Goal: Task Accomplishment & Management: Manage account settings

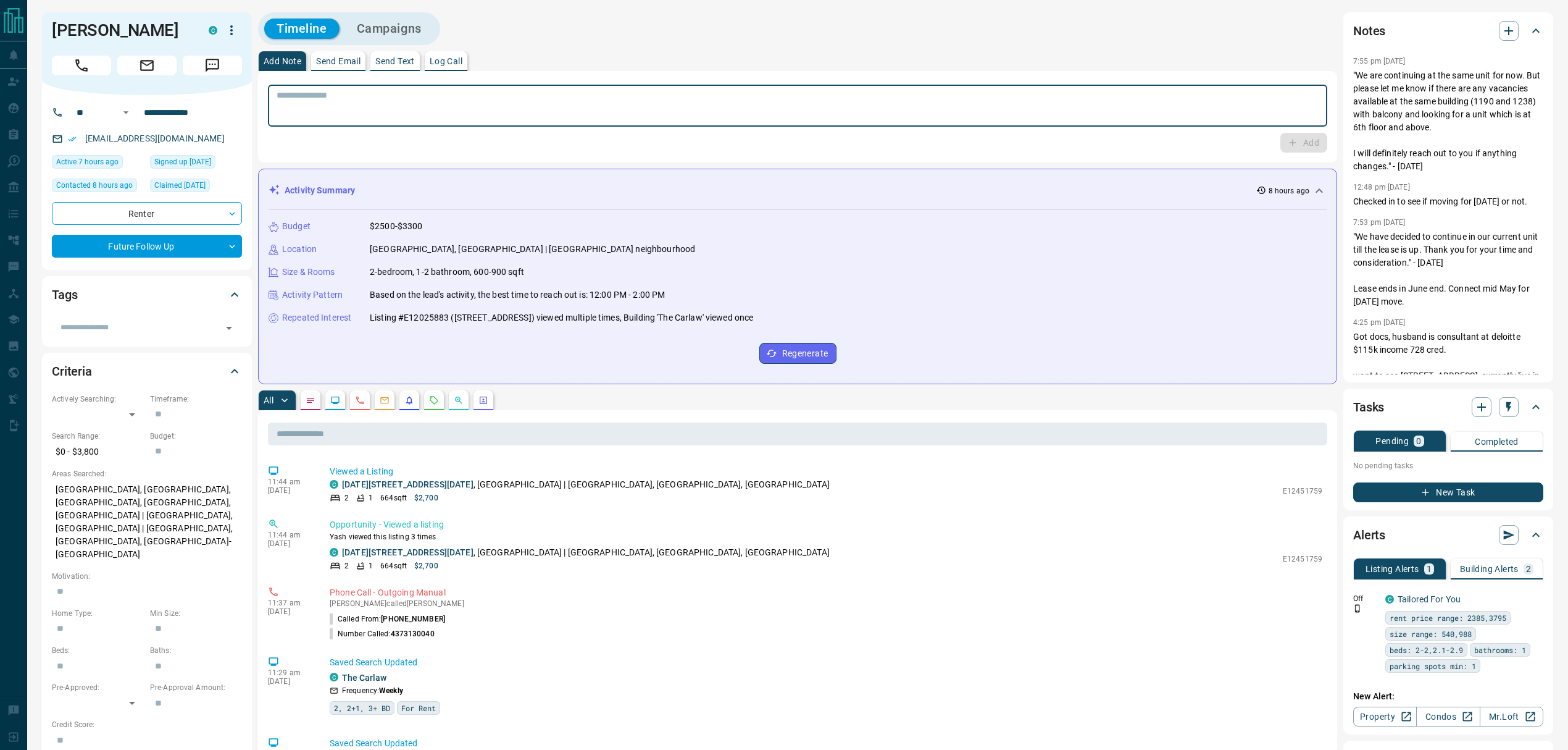
click at [796, 110] on textarea at bounding box center [797, 105] width 1042 height 31
click at [942, 104] on textarea at bounding box center [797, 105] width 1042 height 31
type textarea "**********"
click at [1297, 138] on button "Add" at bounding box center [1303, 142] width 47 height 20
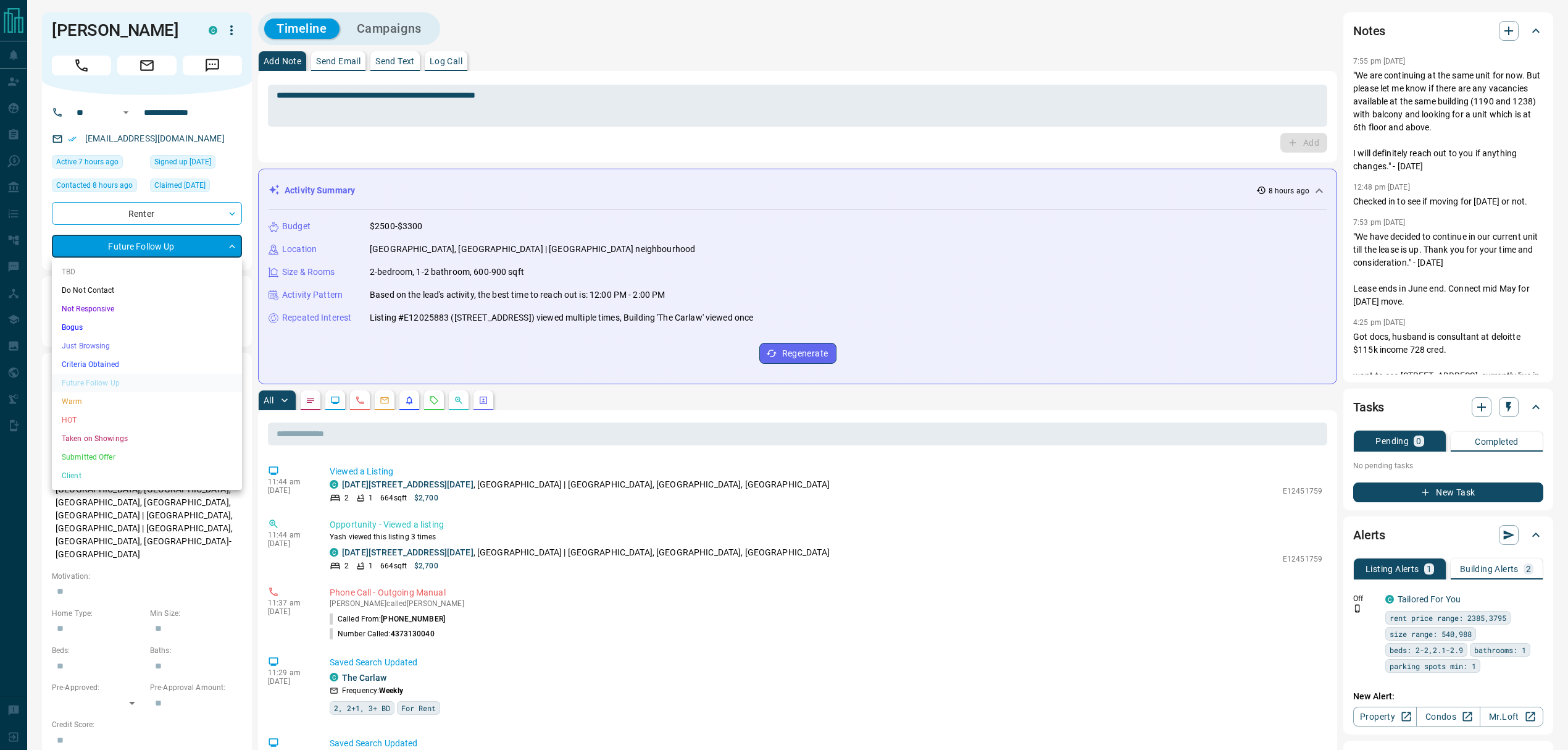
click at [159, 250] on body "**********" at bounding box center [784, 737] width 1568 height 1474
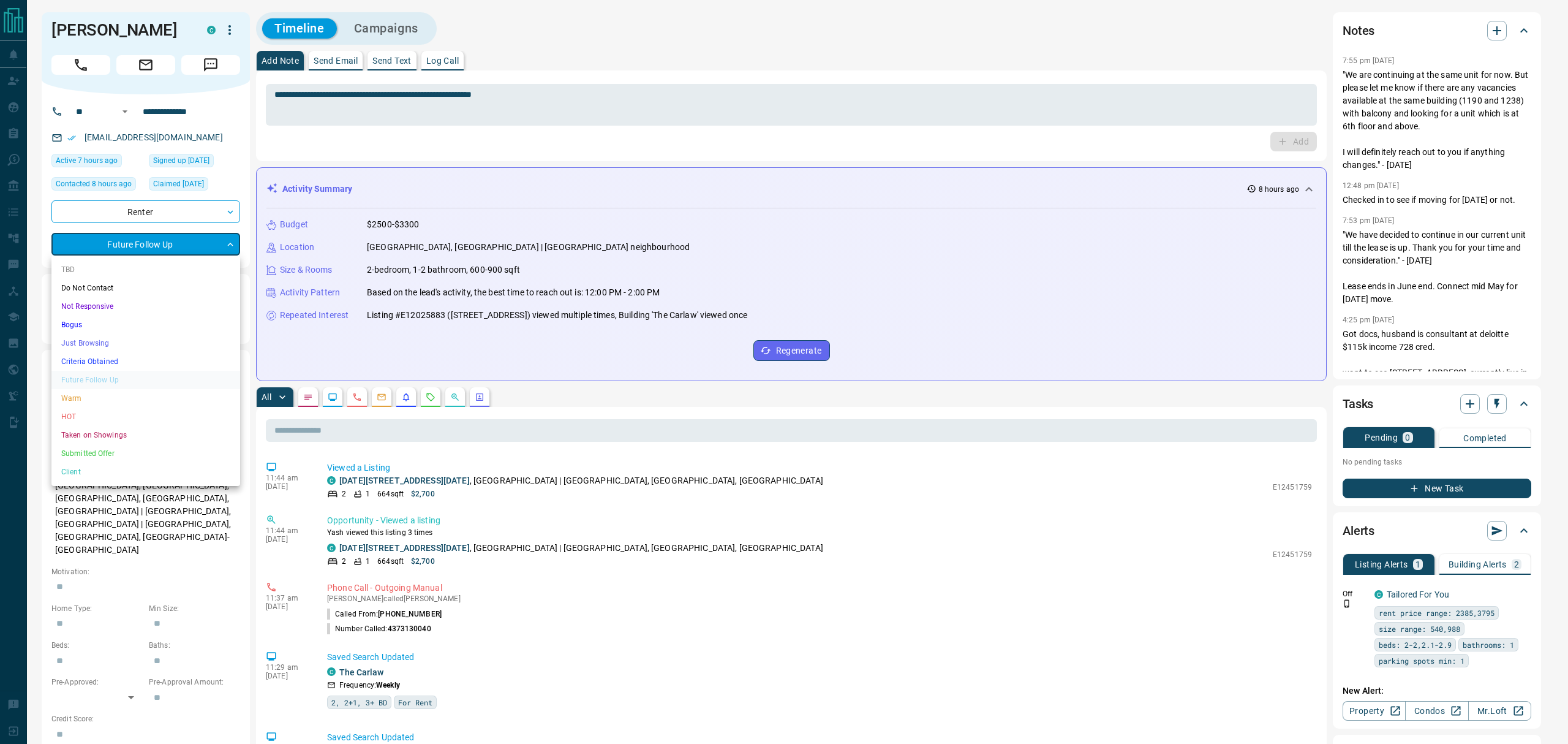
click at [82, 394] on li "Warm" at bounding box center [145, 398] width 188 height 18
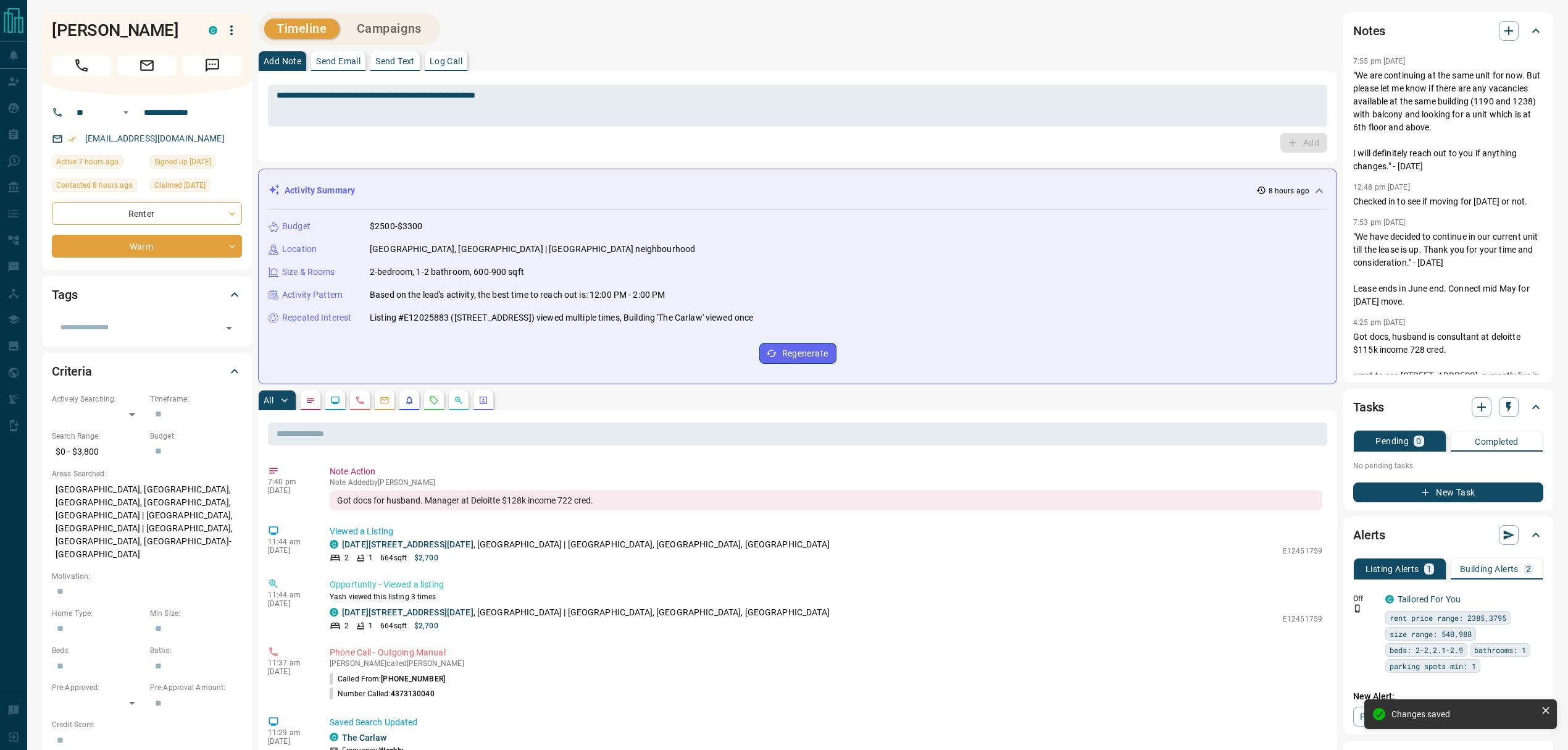
type input "*"
click at [783, 48] on div "**********" at bounding box center [797, 737] width 1079 height 1450
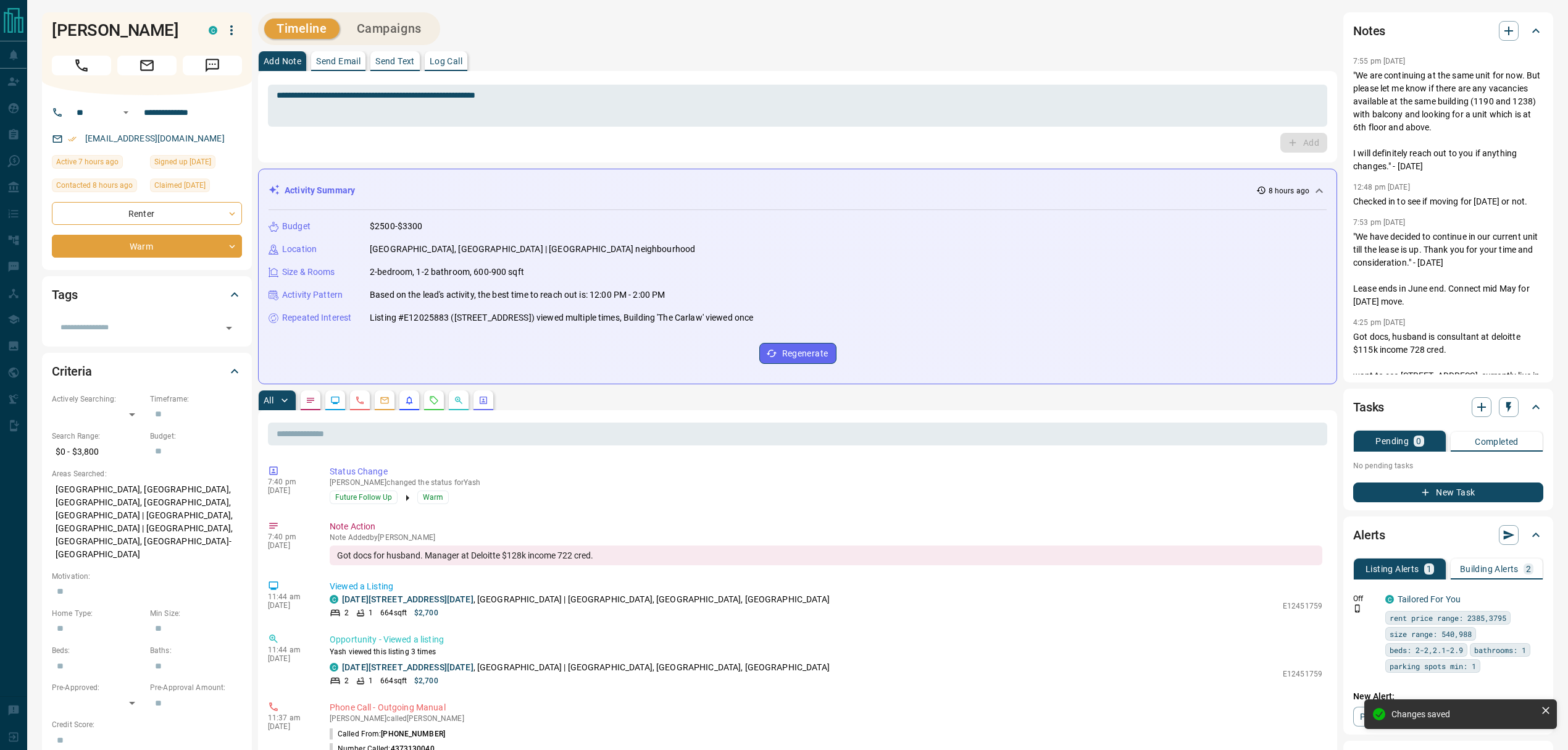
click at [1499, 566] on p "Building Alerts" at bounding box center [1489, 568] width 59 height 9
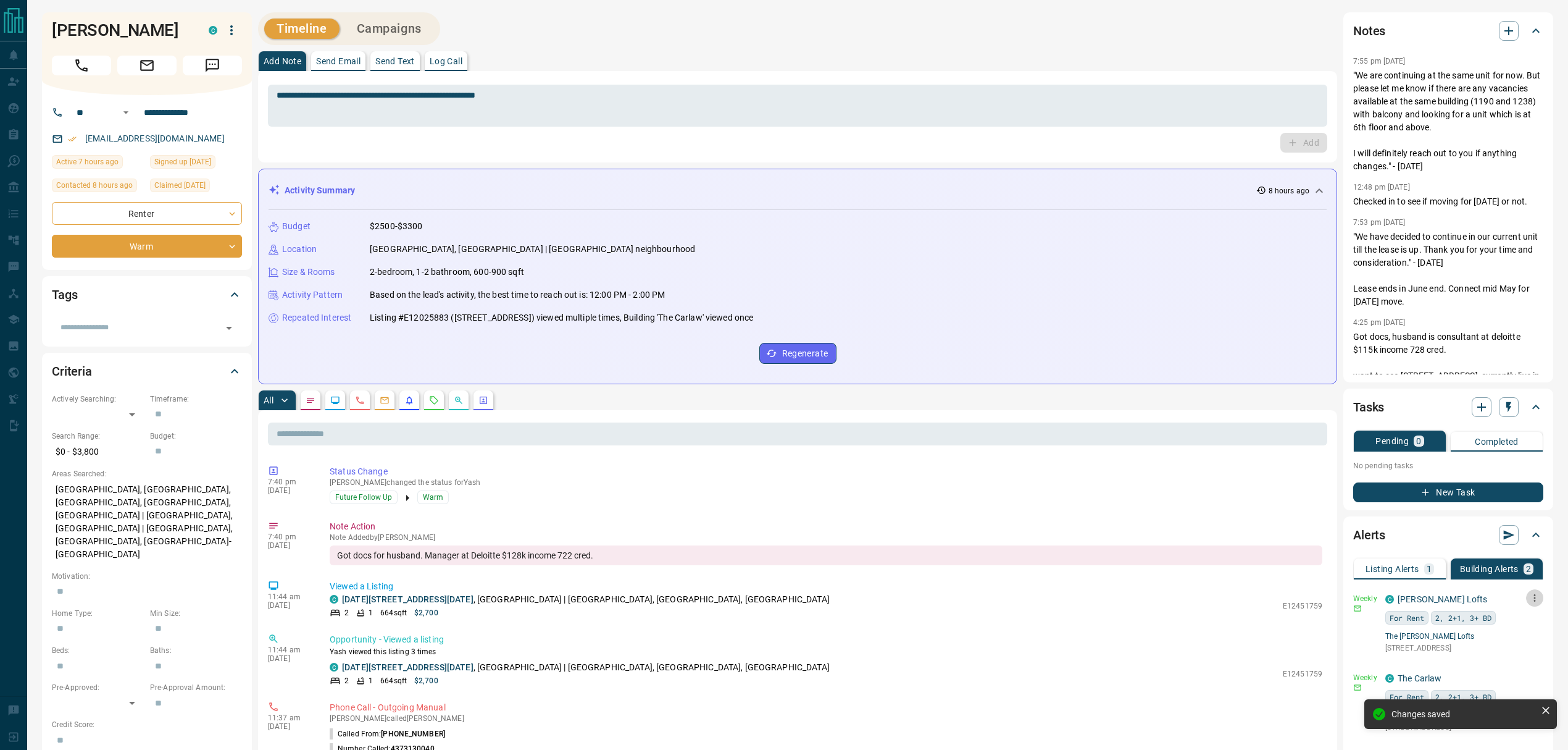
click at [1532, 597] on icon "button" at bounding box center [1535, 598] width 11 height 11
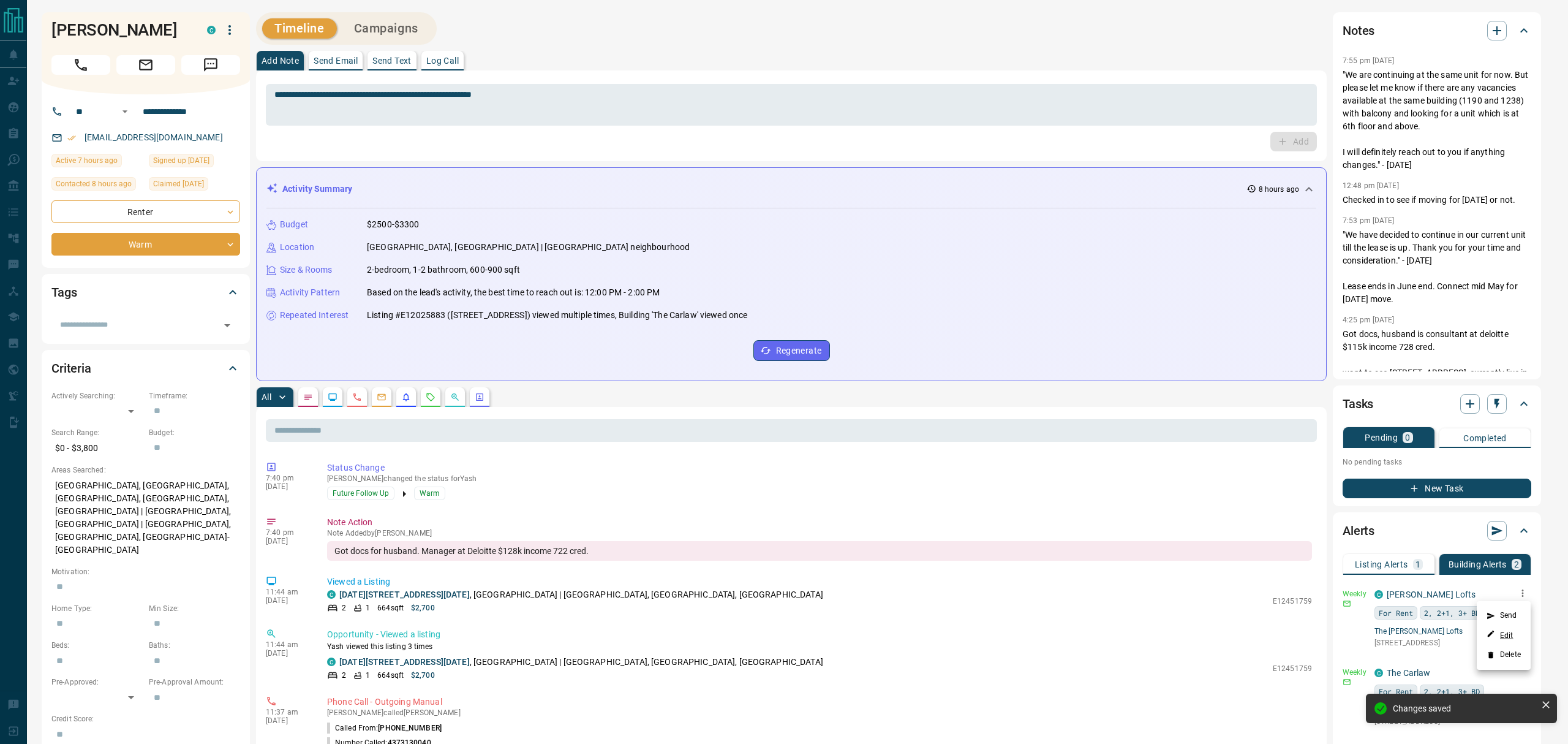
click at [1508, 635] on link "Edit" at bounding box center [1500, 635] width 27 height 11
click at [423, 397] on div at bounding box center [784, 372] width 1568 height 744
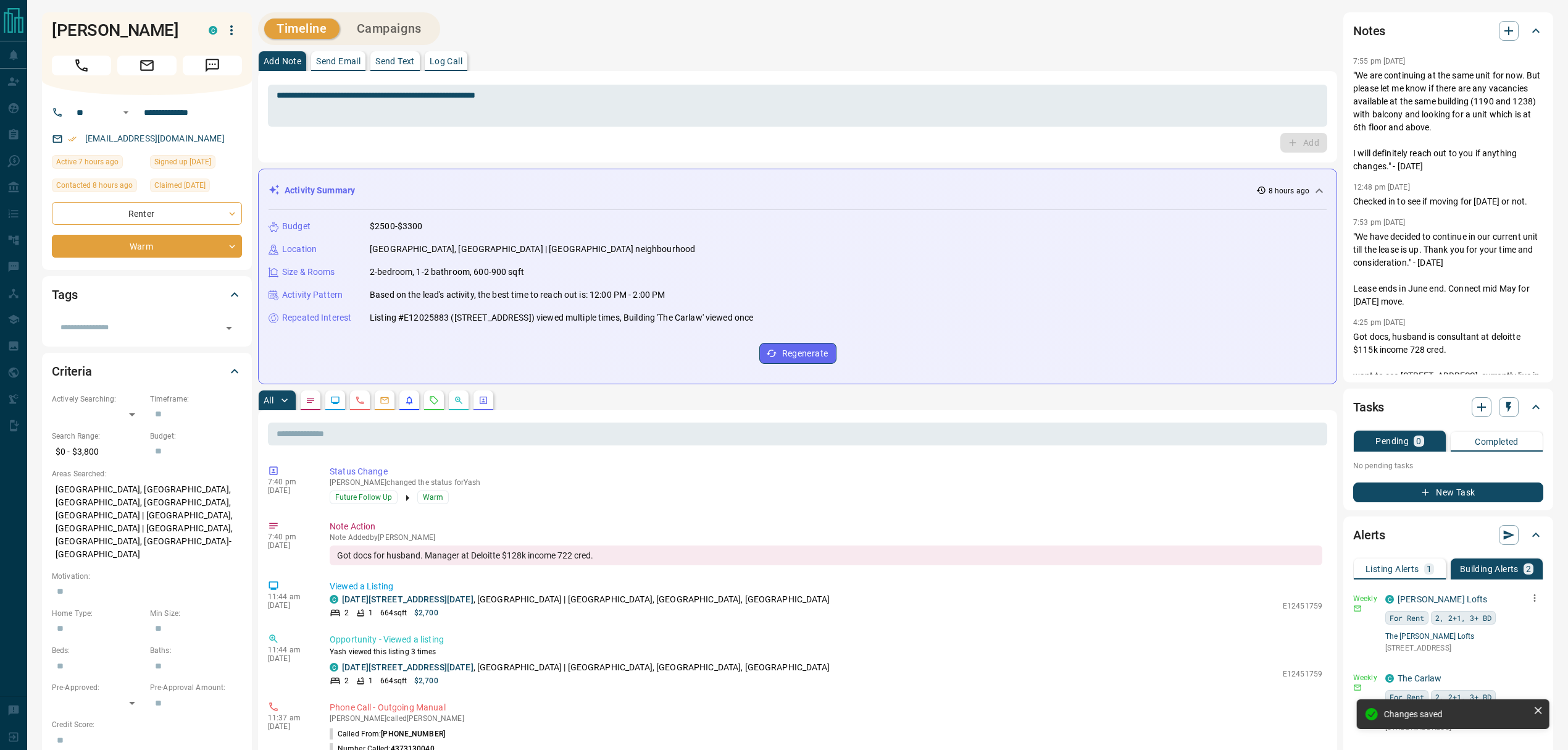
click at [431, 402] on icon "Requests" at bounding box center [434, 400] width 8 height 8
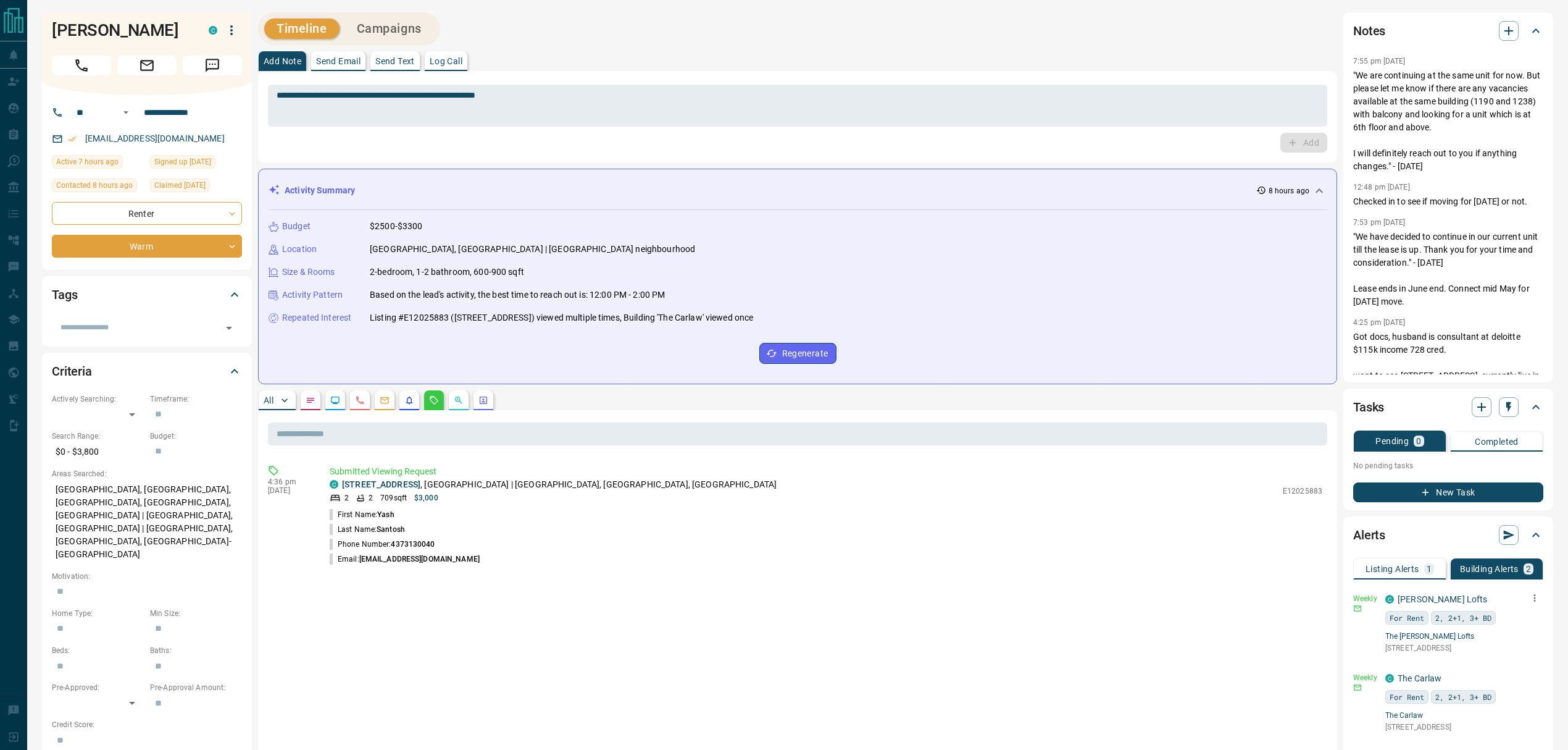
click at [655, 55] on div "Add Note Send Email Send Text Log Call" at bounding box center [797, 61] width 1079 height 20
click at [624, 35] on div "Timeline Campaigns" at bounding box center [797, 29] width 1079 height 33
click at [276, 405] on button "All" at bounding box center [277, 400] width 37 height 20
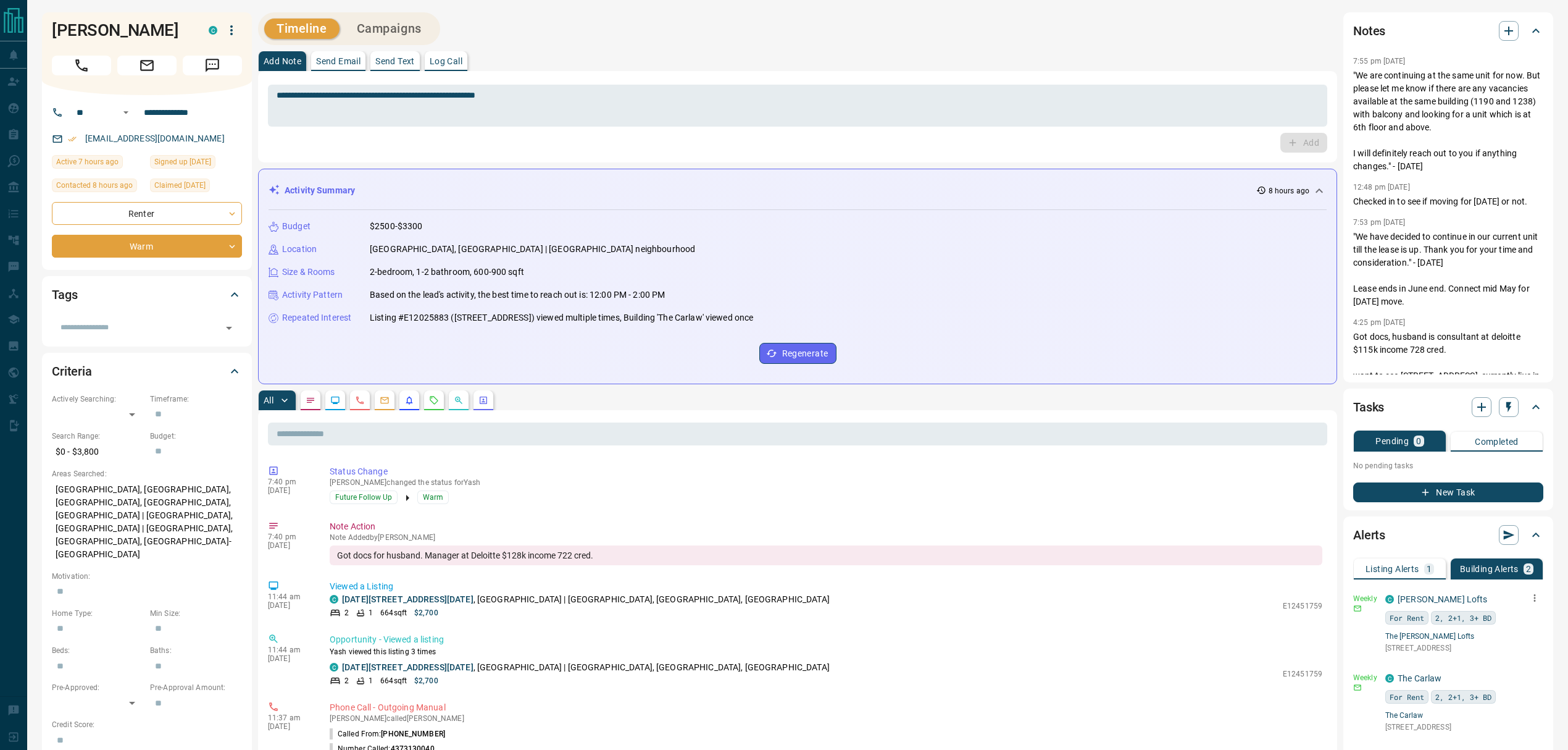
click at [456, 62] on p "Log Call" at bounding box center [446, 61] width 33 height 9
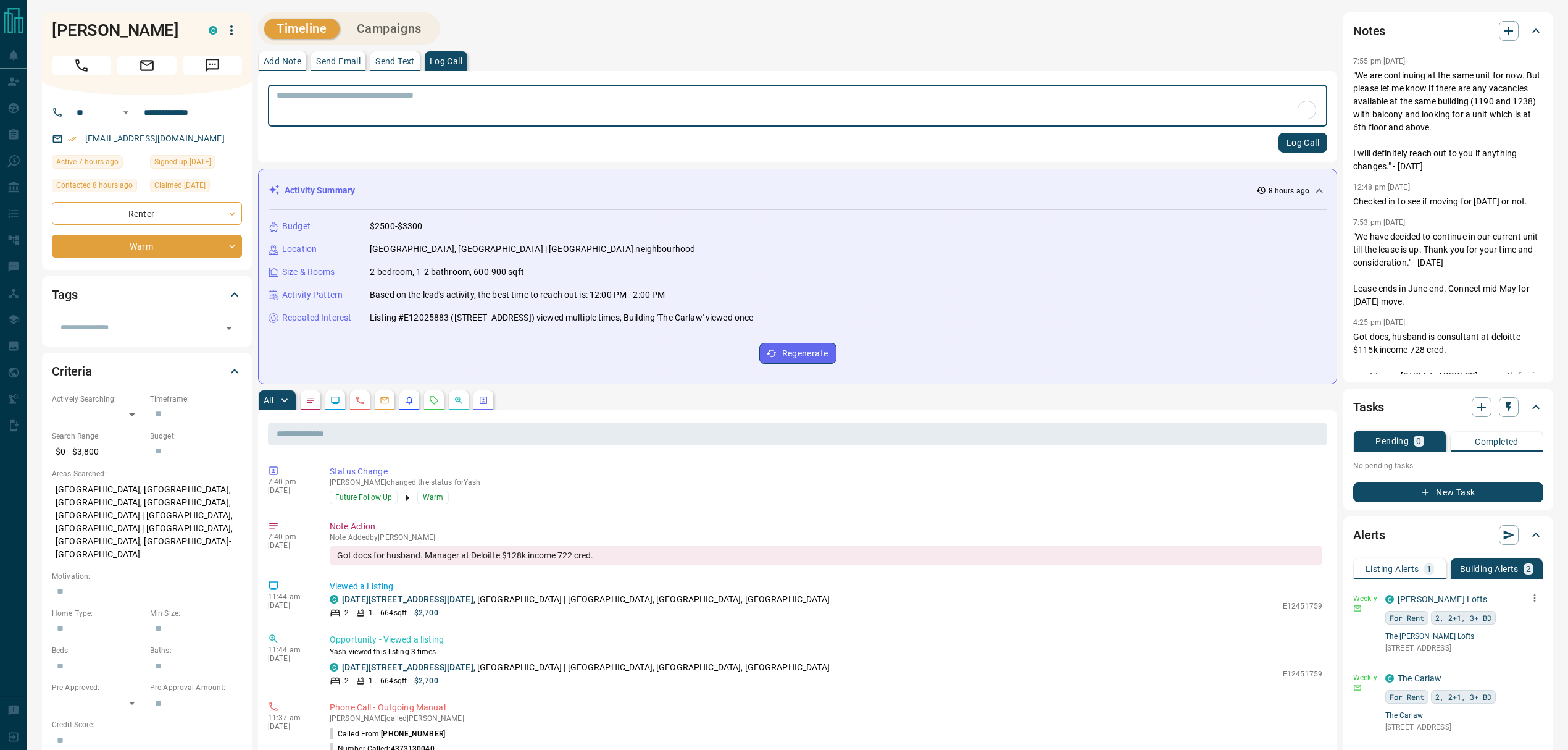
click at [1300, 142] on button "Log Call" at bounding box center [1303, 142] width 49 height 20
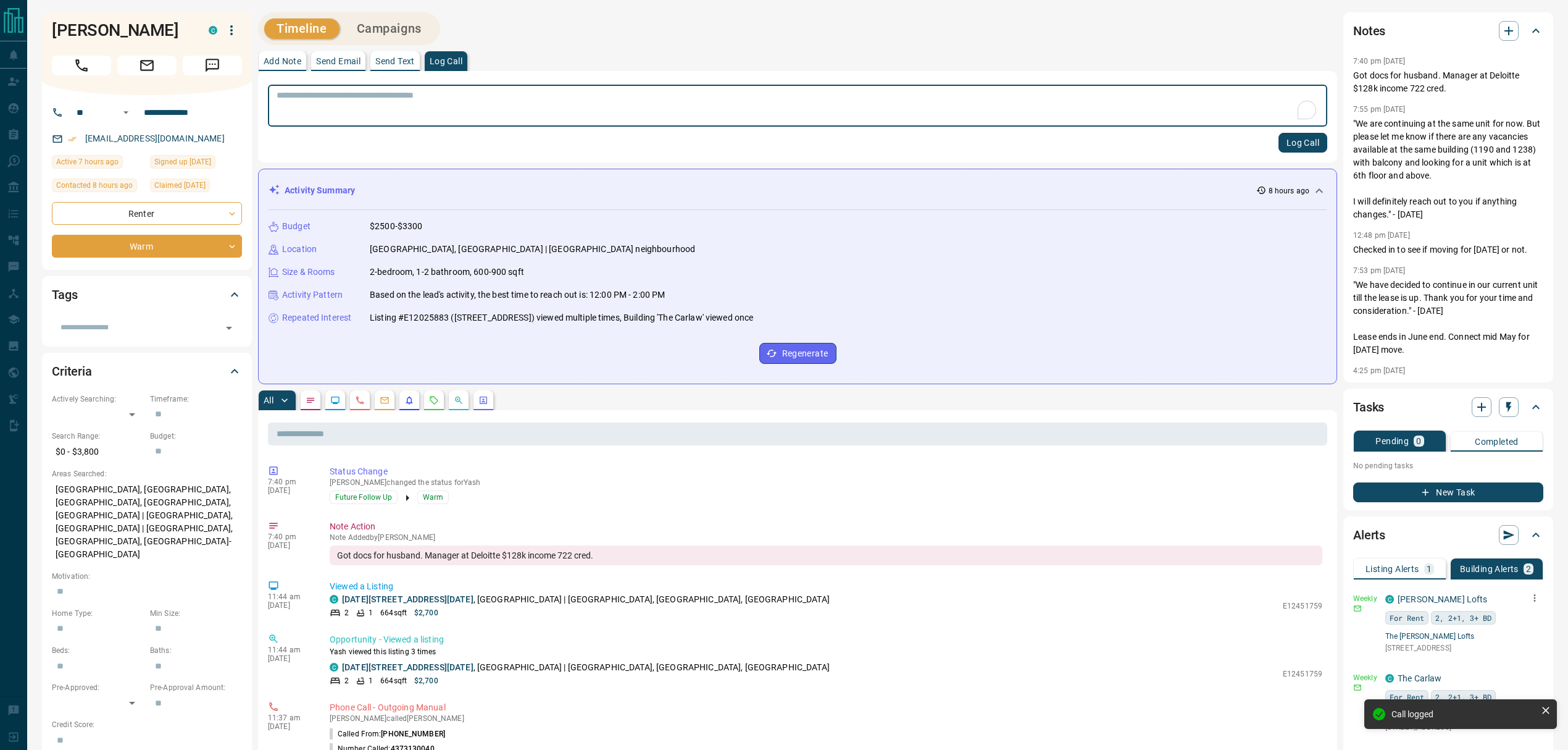
click at [280, 63] on p "Add Note" at bounding box center [282, 61] width 37 height 9
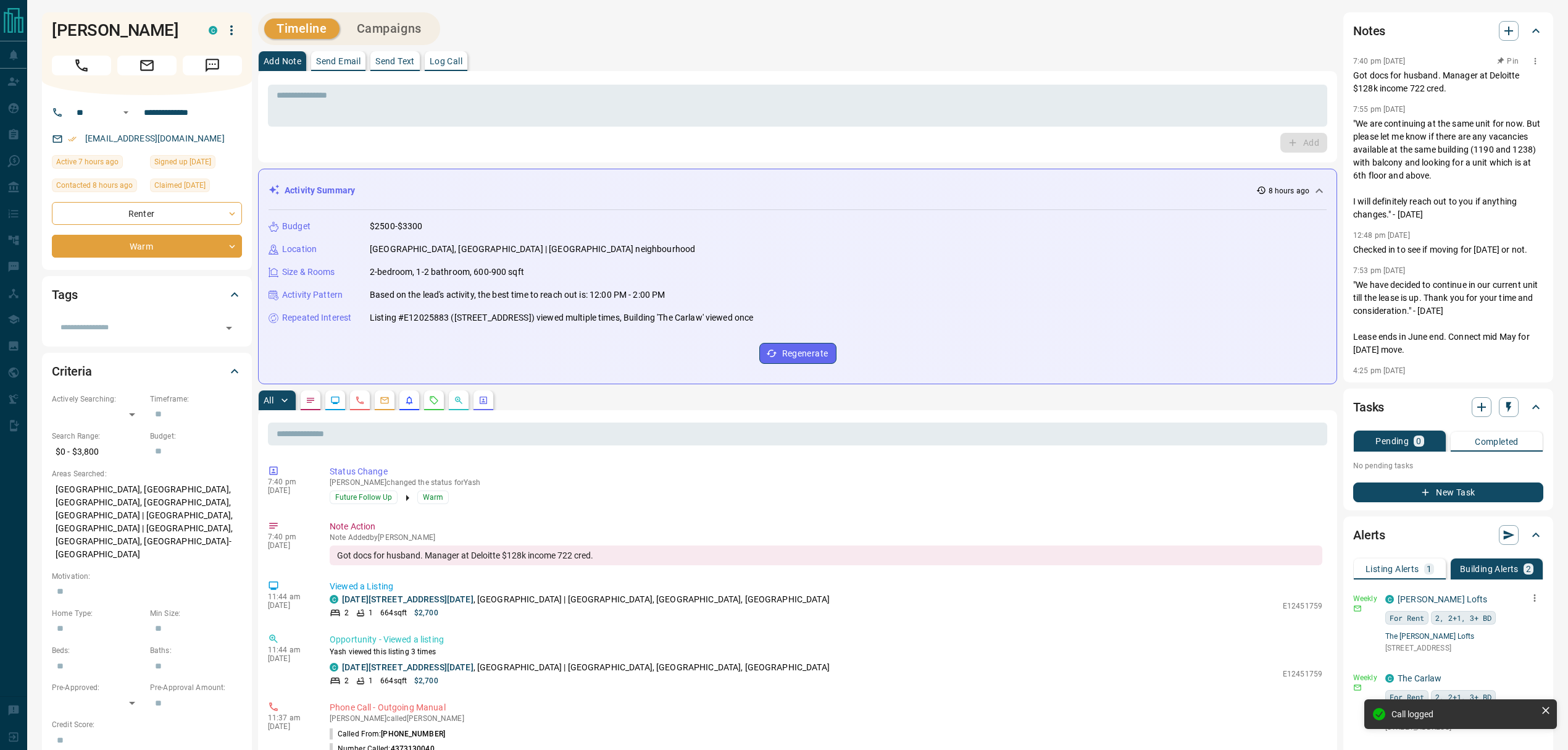
click at [1495, 62] on icon "button" at bounding box center [1501, 61] width 12 height 12
click at [846, 25] on div "Timeline Campaigns" at bounding box center [797, 29] width 1079 height 33
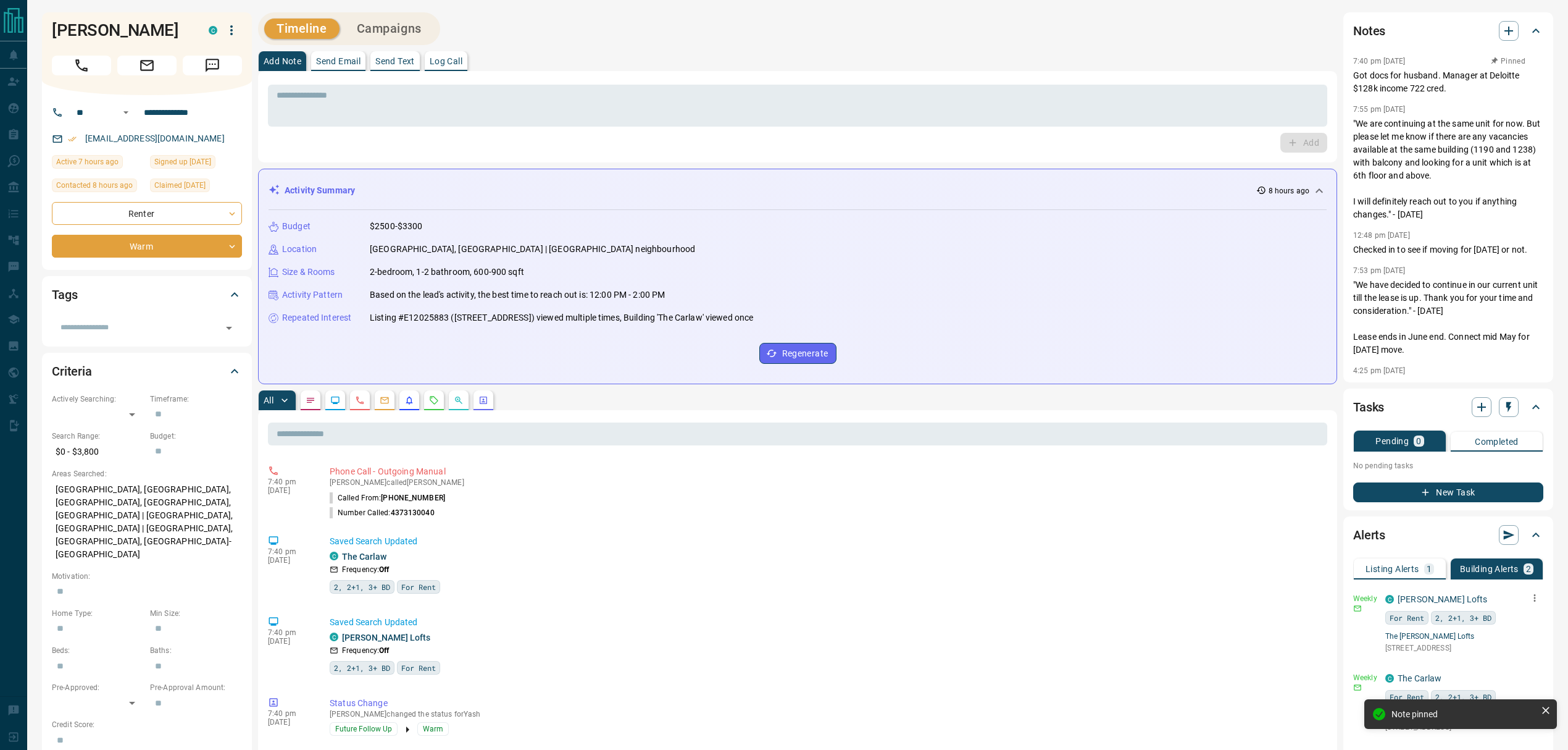
click at [437, 405] on icon "Requests" at bounding box center [434, 400] width 10 height 10
